Goal: Transaction & Acquisition: Purchase product/service

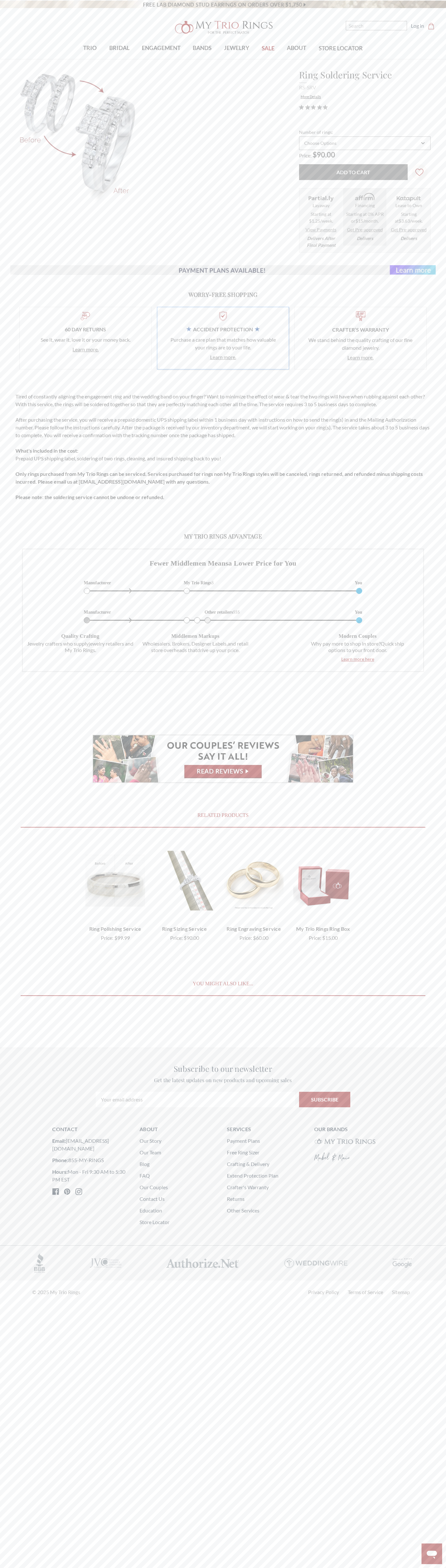
click at [353, 172] on input "Add to Cart" at bounding box center [353, 172] width 108 height 15
type input "Add to Cart"
click at [341, 1533] on icon "Close message from company" at bounding box center [341, 1532] width 3 height 3
